Goal: Information Seeking & Learning: Learn about a topic

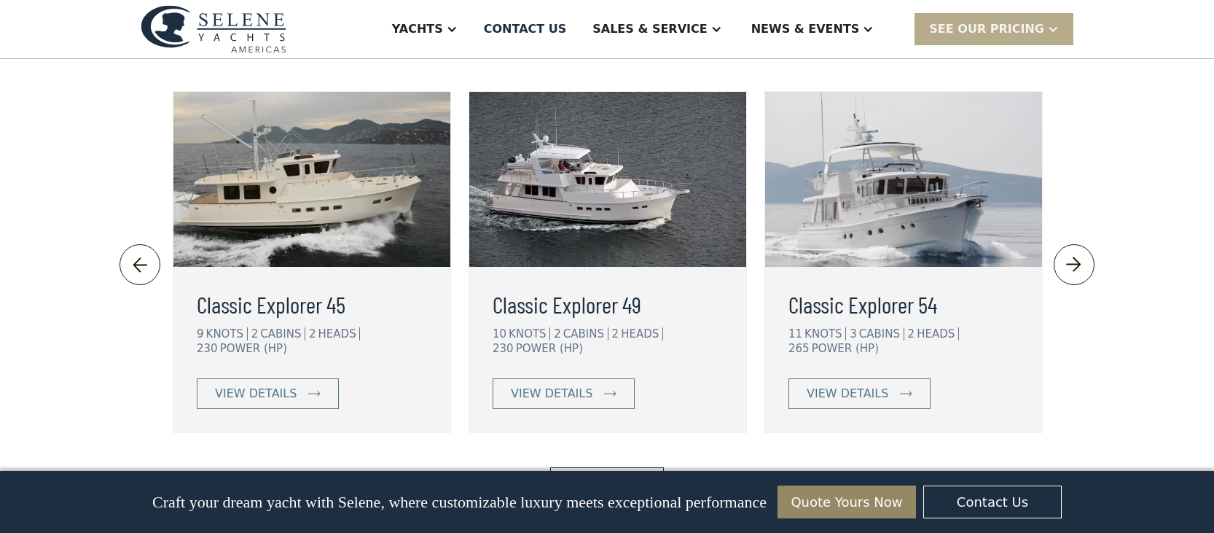
scroll to position [3255, 0]
click at [252, 386] on div "view details" at bounding box center [256, 394] width 82 height 17
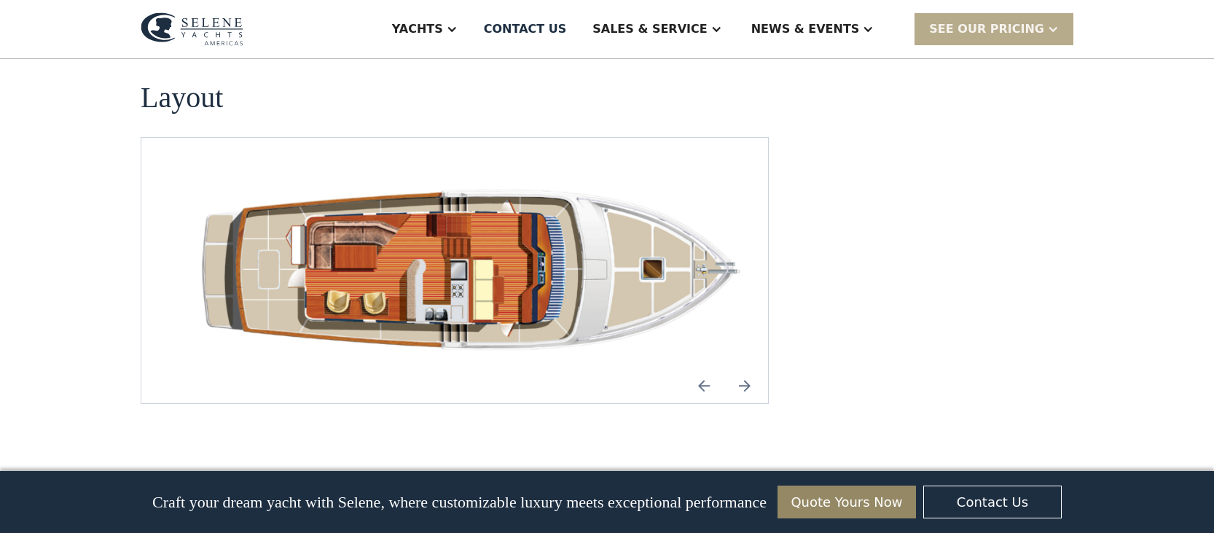
scroll to position [2080, 0]
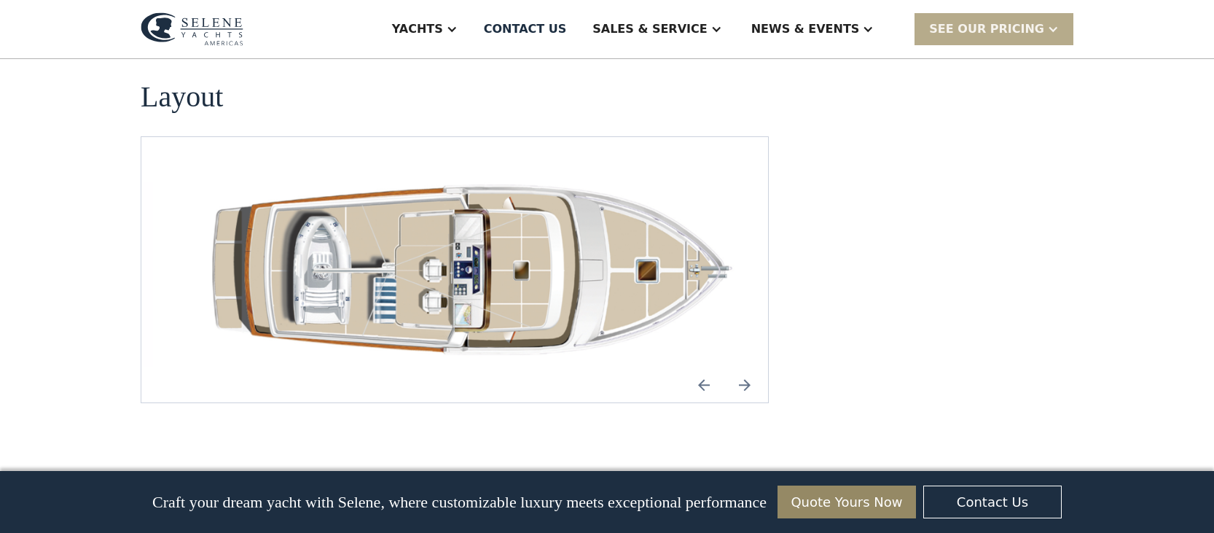
click at [701, 367] on img "Previous slide" at bounding box center [704, 384] width 35 height 35
click at [702, 367] on img "Previous slide" at bounding box center [704, 384] width 35 height 35
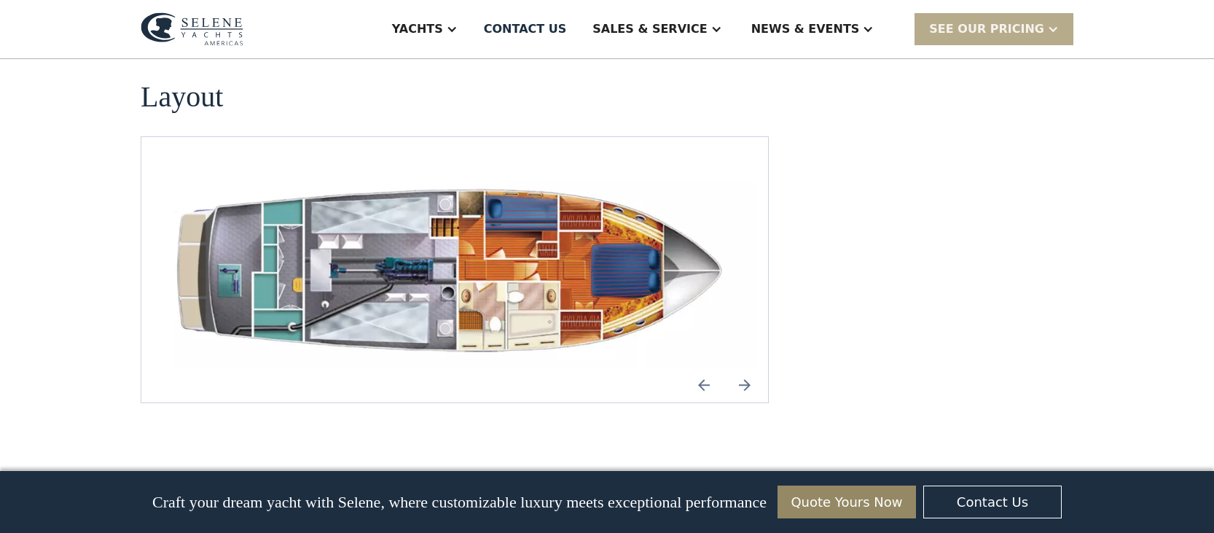
click at [702, 367] on img "Previous slide" at bounding box center [704, 384] width 35 height 35
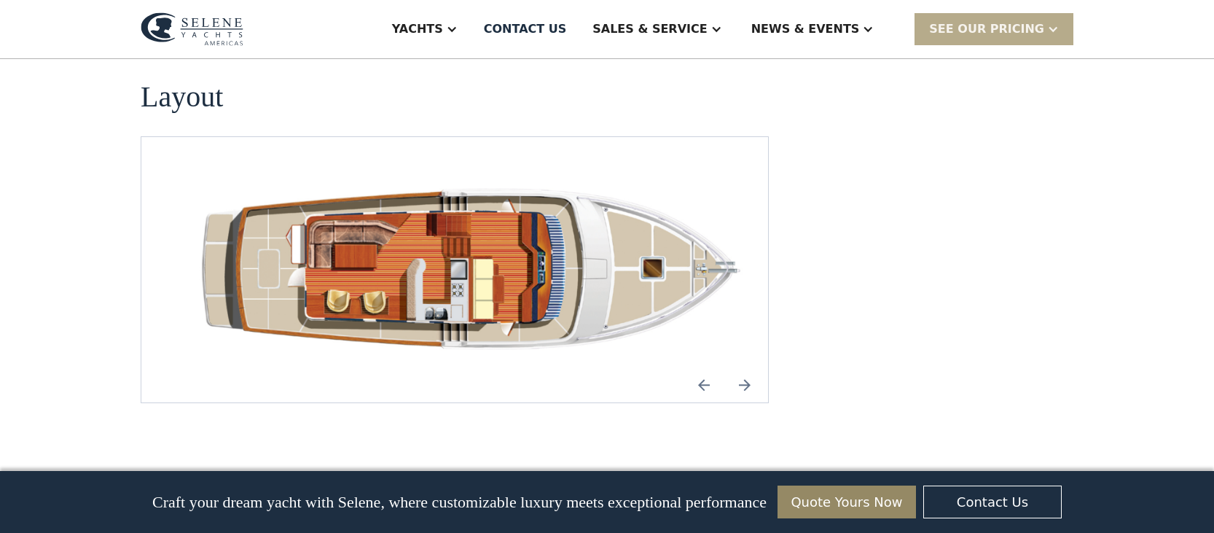
click at [491, 197] on img "open lightbox" at bounding box center [478, 269] width 604 height 195
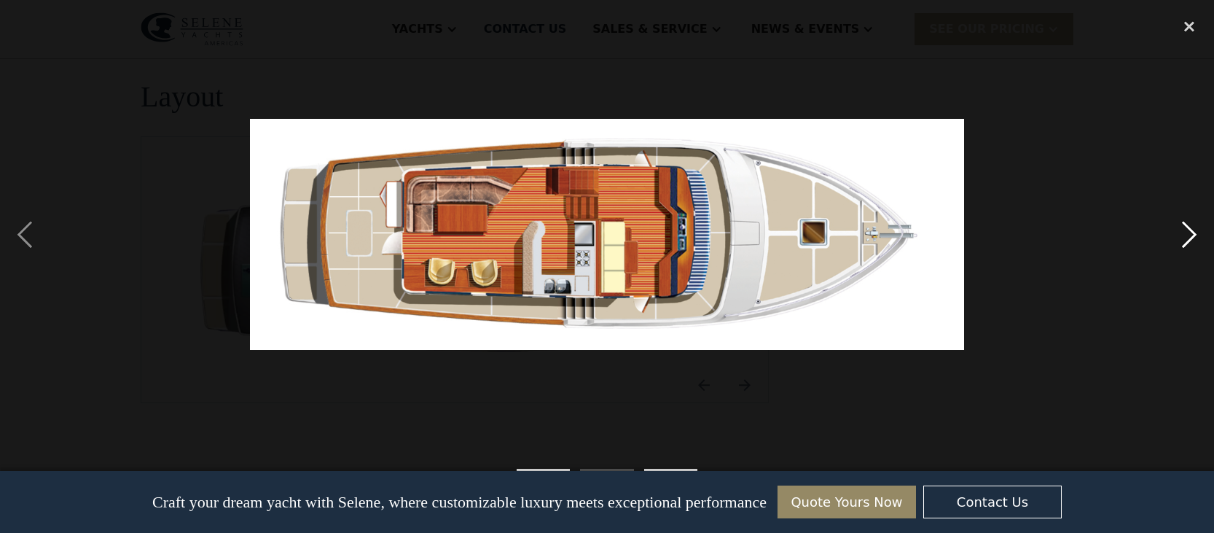
click at [1193, 236] on div "next image" at bounding box center [1190, 235] width 50 height 448
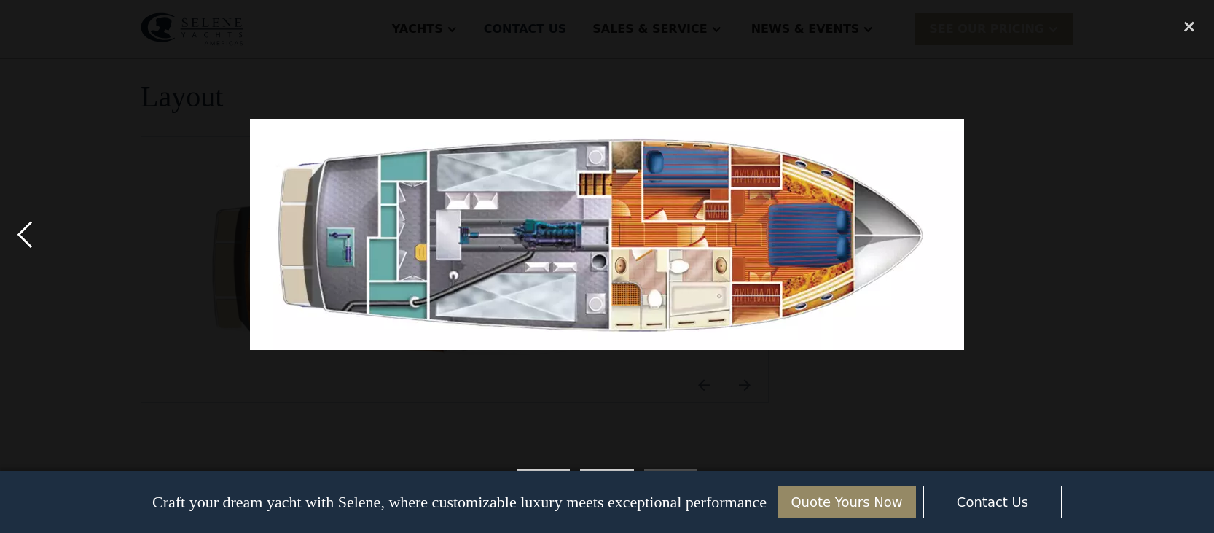
click at [26, 233] on div "previous image" at bounding box center [25, 235] width 50 height 448
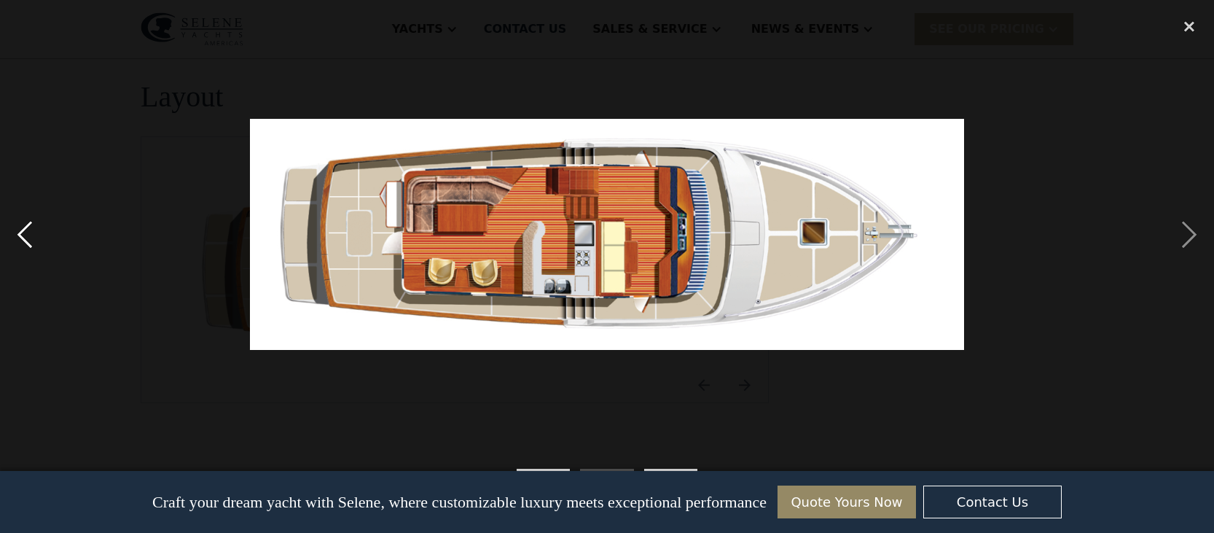
click at [26, 233] on div "previous image" at bounding box center [25, 235] width 50 height 448
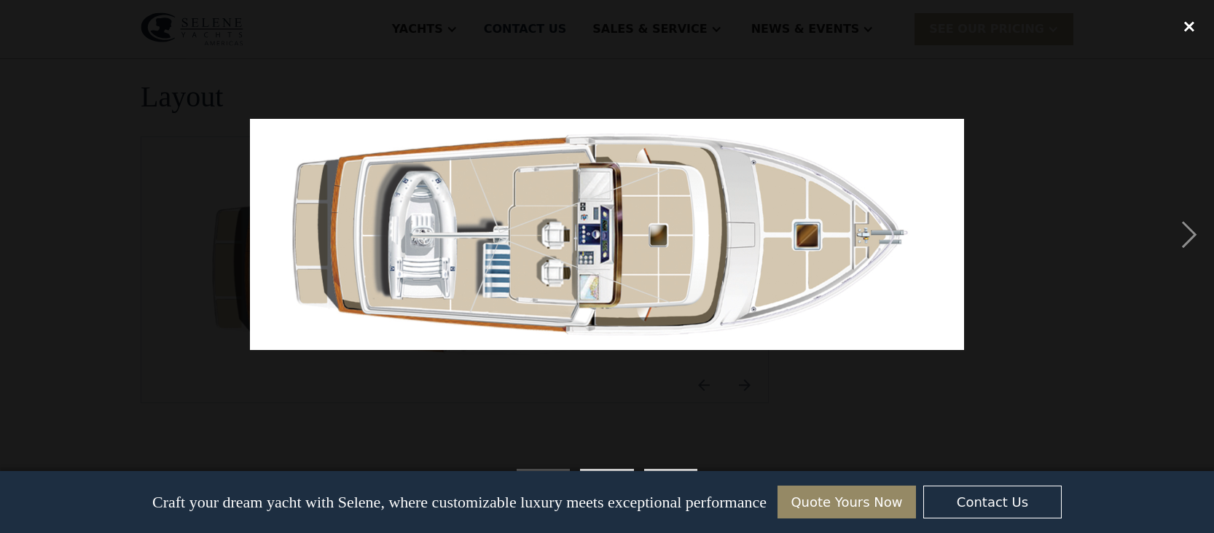
click at [1189, 26] on div "close lightbox" at bounding box center [1190, 27] width 50 height 32
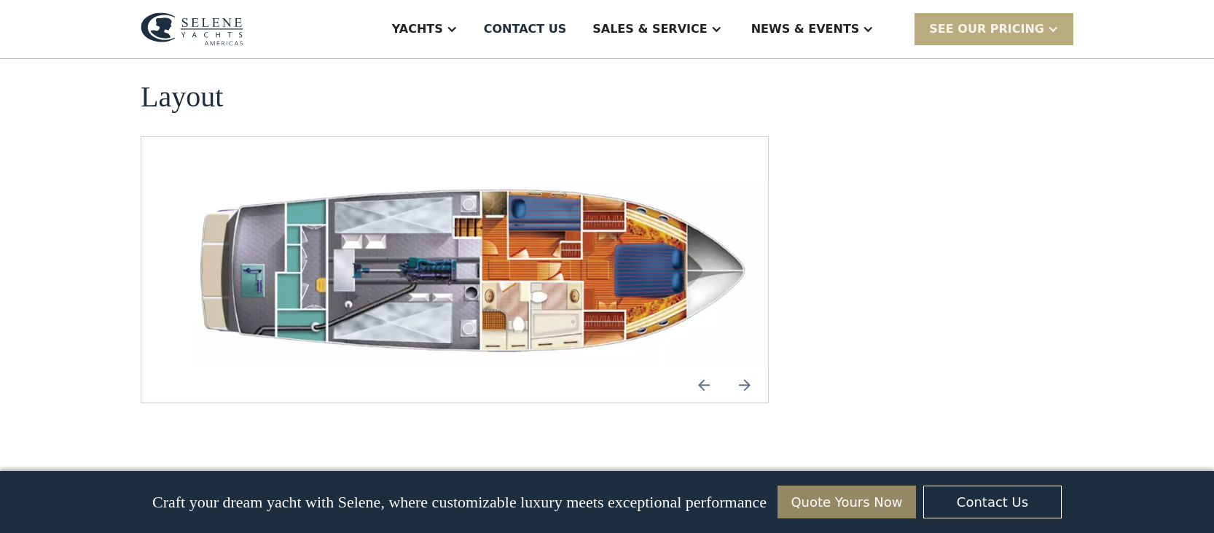
click at [1013, 36] on div "SEE Our Pricing" at bounding box center [986, 28] width 115 height 17
